Goal: Transaction & Acquisition: Obtain resource

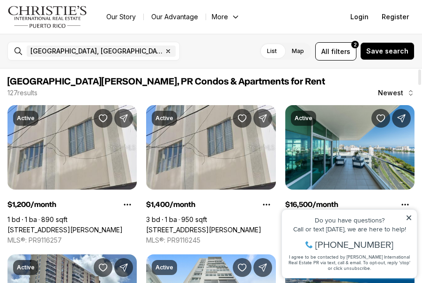
click at [383, 91] on span "Newest" at bounding box center [390, 92] width 25 height 7
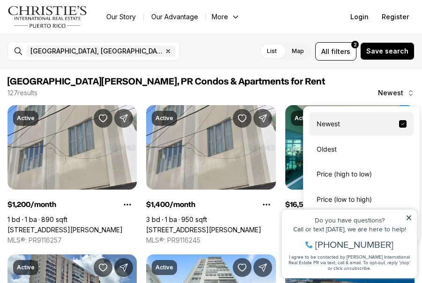
click at [370, 197] on div "Property added to favorites View 3 saved properties Property added to favorites…" at bounding box center [349, 238] width 145 height 87
click at [361, 196] on div "Property added to favorites View 3 saved properties Property added to favorites…" at bounding box center [349, 238] width 145 height 87
click at [383, 216] on div "Do you have questions? Call or text [DATE], we are here to help! [PHONE_NUMBER]…" at bounding box center [349, 244] width 135 height 68
click at [383, 216] on icon at bounding box center [409, 217] width 5 height 5
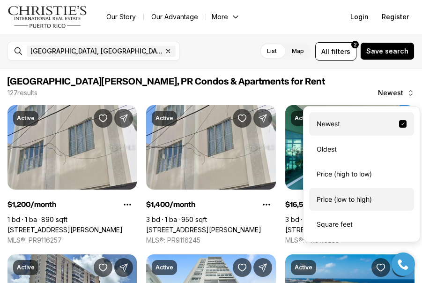
click at [369, 200] on div "Price (low to high)" at bounding box center [361, 198] width 105 height 23
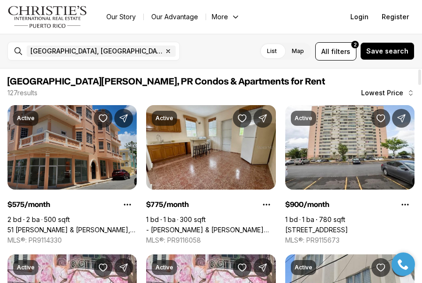
click at [105, 225] on link "51 [PERSON_NAME] & [PERSON_NAME], [GEOGRAPHIC_DATA][PERSON_NAME], 00921" at bounding box center [71, 229] width 129 height 8
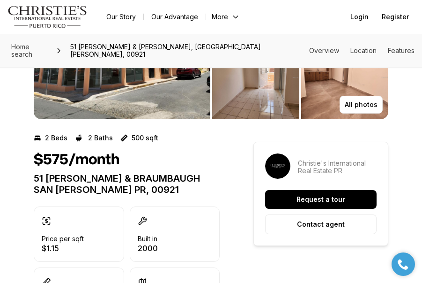
scroll to position [135, 0]
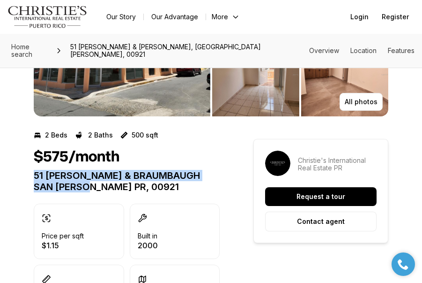
drag, startPoint x: 81, startPoint y: 178, endPoint x: 33, endPoint y: 169, distance: 48.1
copy p "51 PILAR & BRAUMBAUGH SAN JUAN PR, 00921"
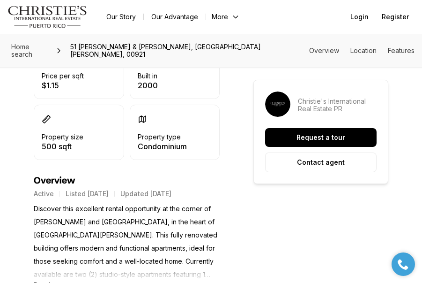
scroll to position [296, 0]
